Goal: Transaction & Acquisition: Purchase product/service

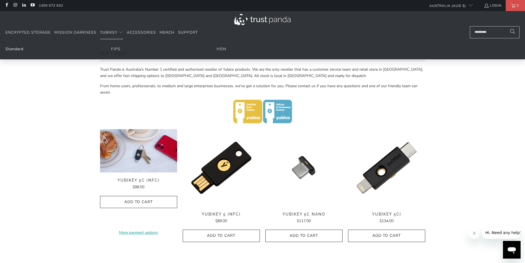
click at [17, 50] on link "Standard" at bounding box center [15, 48] width 18 height 5
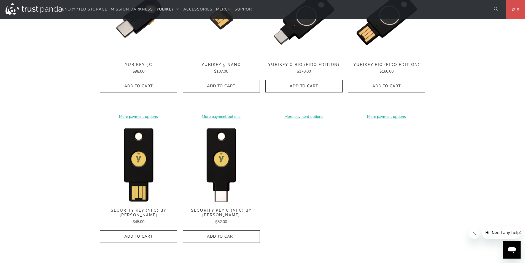
scroll to position [496, 0]
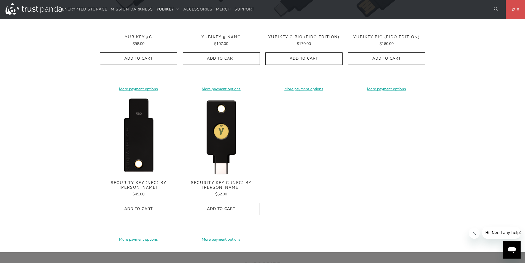
click at [132, 124] on img at bounding box center [138, 136] width 77 height 77
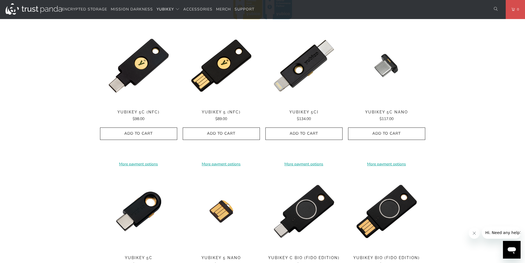
scroll to position [248, 0]
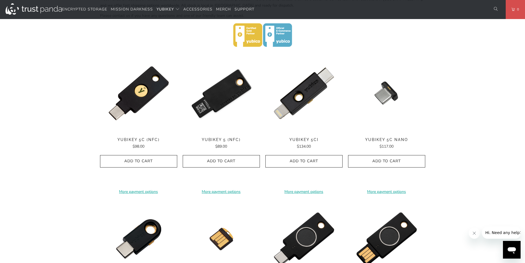
click at [219, 107] on img at bounding box center [221, 93] width 77 height 77
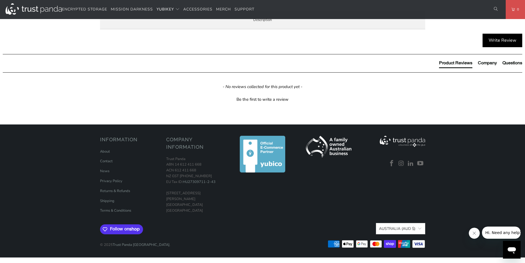
scroll to position [276, 0]
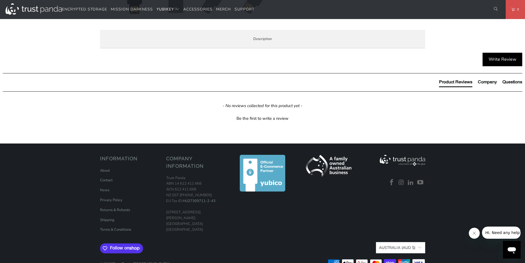
click at [0, 0] on span "The Security Key NFC does not work with LastPass or Yubico Authenticator App as…" at bounding box center [0, 0] width 0 height 0
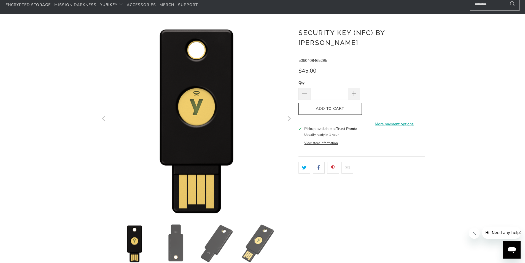
scroll to position [0, 0]
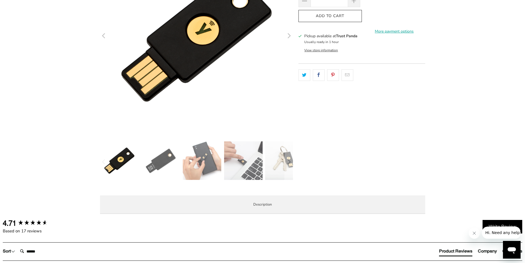
scroll to position [55, 0]
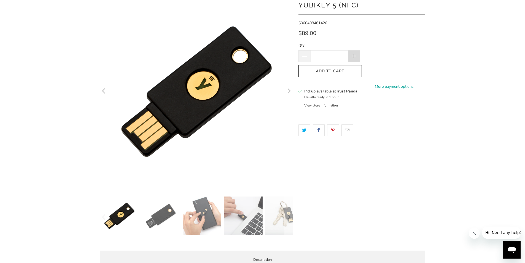
click at [357, 55] on span at bounding box center [354, 56] width 12 height 12
type input "*"
